Goal: Task Accomplishment & Management: Use online tool/utility

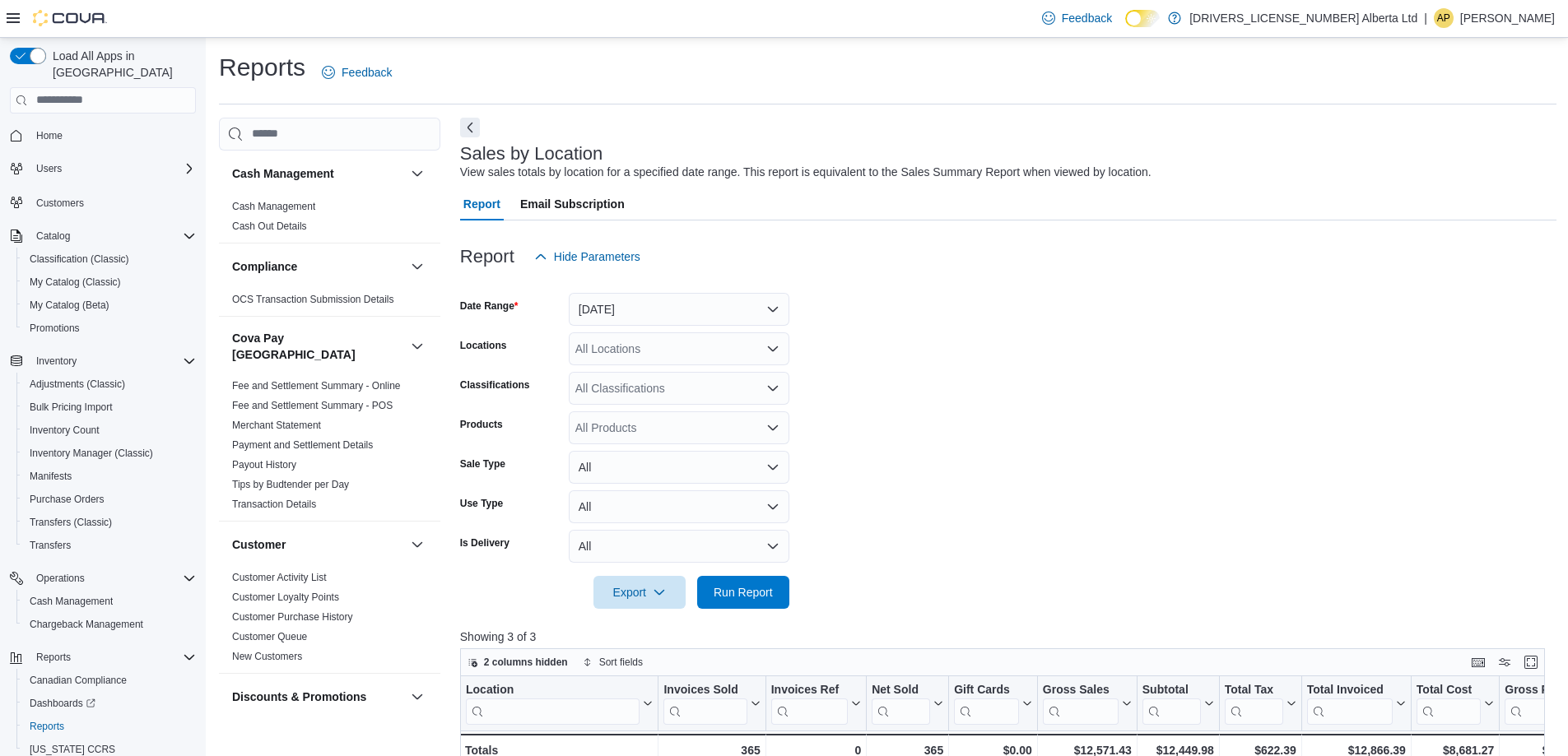
scroll to position [329, 0]
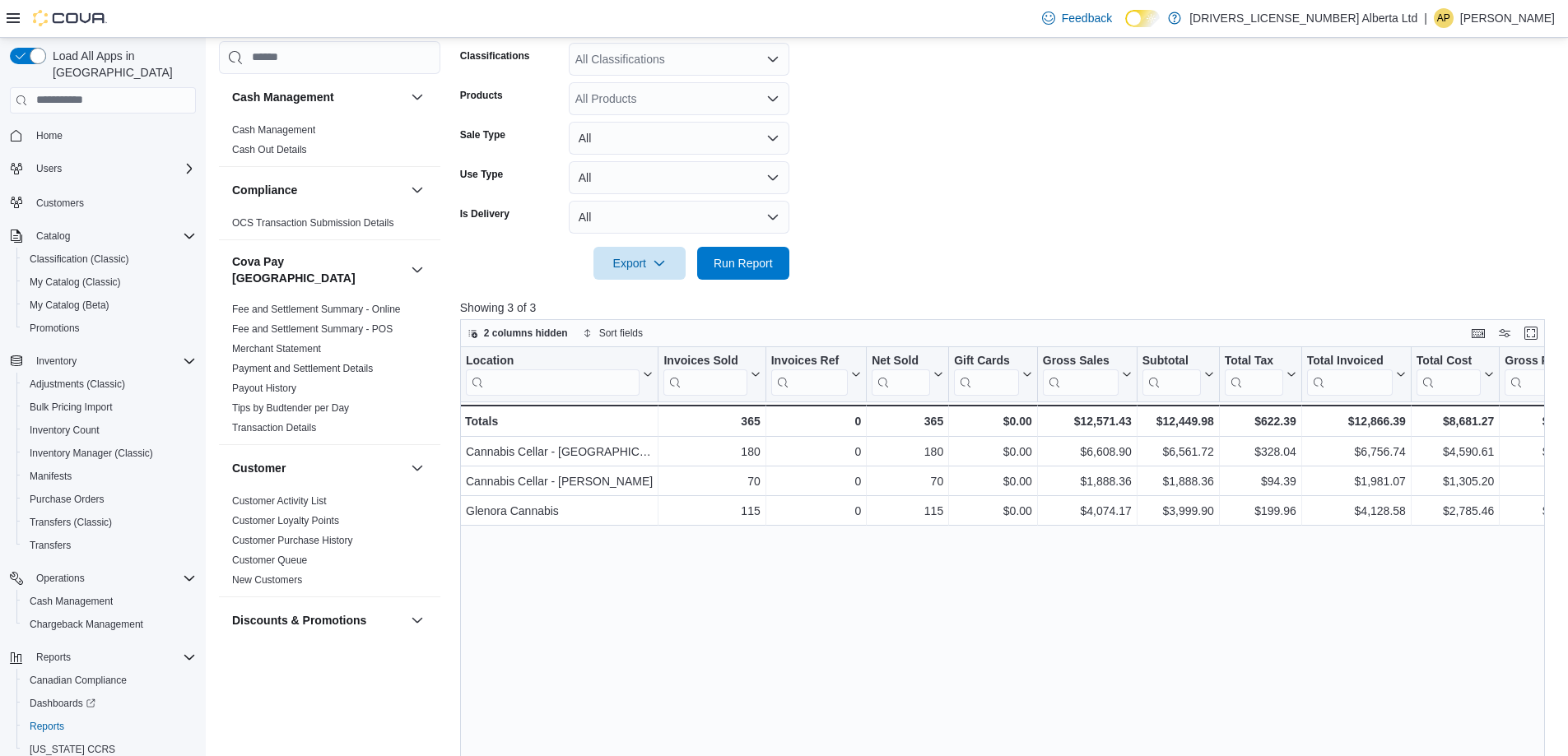
click at [878, 205] on form "Date Range Today Locations All Locations Classifications All Classifications Pr…" at bounding box center [1009, 112] width 1096 height 336
click at [731, 266] on span "Run Report" at bounding box center [744, 263] width 60 height 17
